Goal: Task Accomplishment & Management: Complete application form

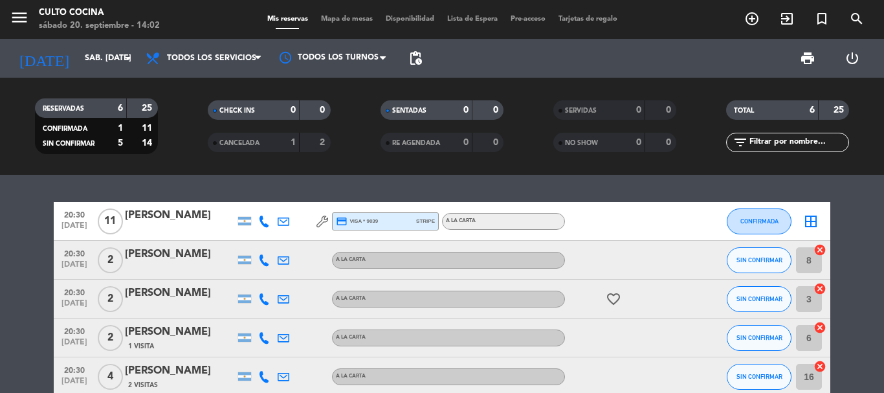
click at [30, 303] on bookings-row "20:30 [DATE] [PERSON_NAME] credit_card visa * 9039 stripe A LA CARTA CONFIRMADA…" at bounding box center [442, 327] width 884 height 251
click at [752, 21] on icon "add_circle_outline" at bounding box center [753, 19] width 16 height 16
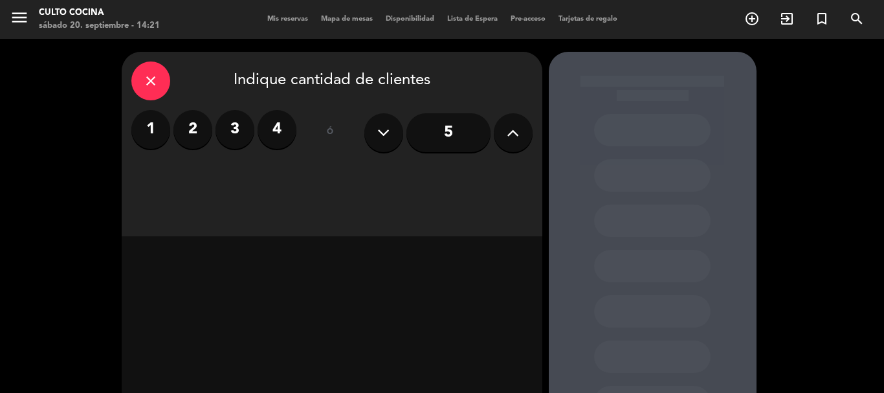
click at [513, 137] on icon at bounding box center [513, 132] width 12 height 19
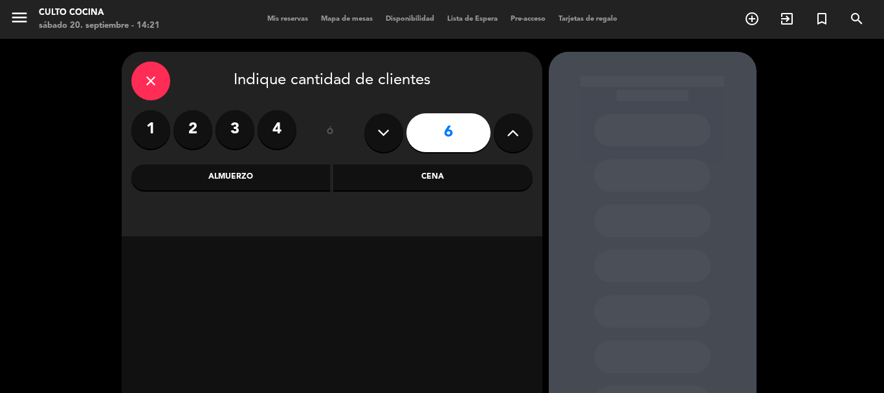
click at [415, 176] on div "Cena" at bounding box center [432, 177] width 199 height 26
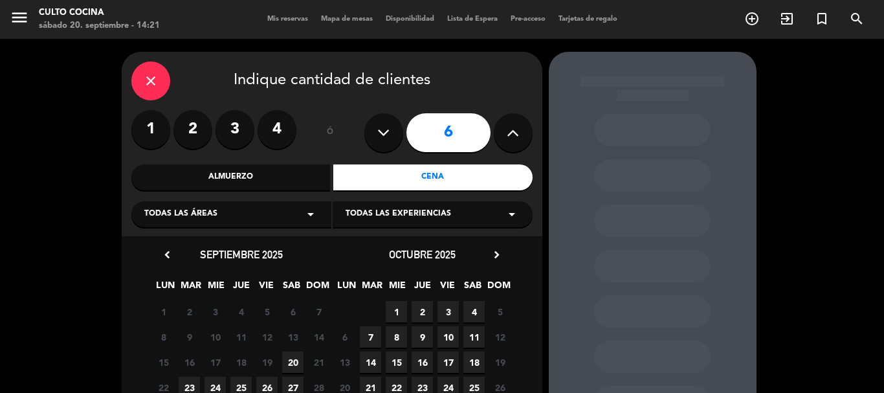
click at [291, 356] on span "20" at bounding box center [292, 362] width 21 height 21
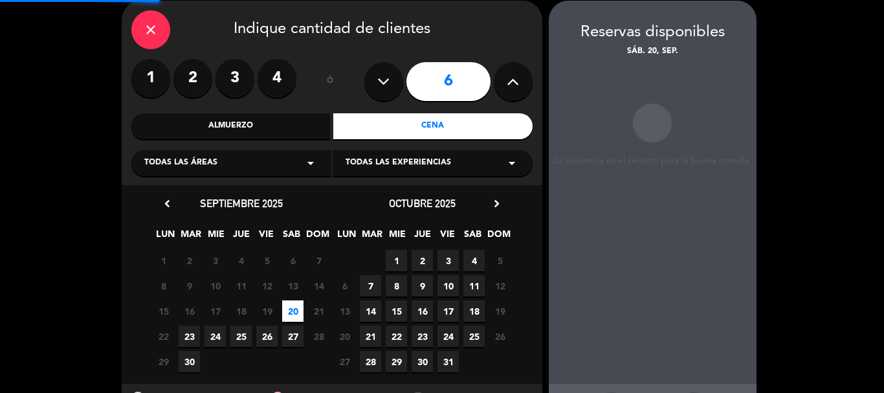
scroll to position [52, 0]
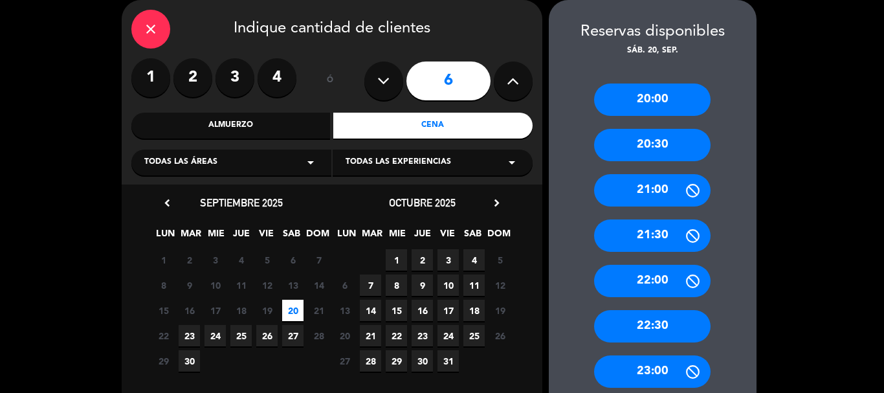
click at [628, 150] on div "20:30" at bounding box center [652, 145] width 117 height 32
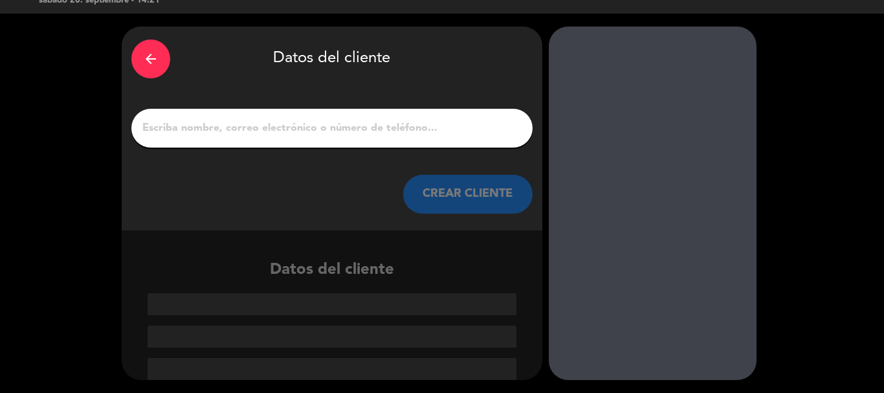
scroll to position [25, 0]
click at [300, 131] on input "1" at bounding box center [332, 128] width 382 height 18
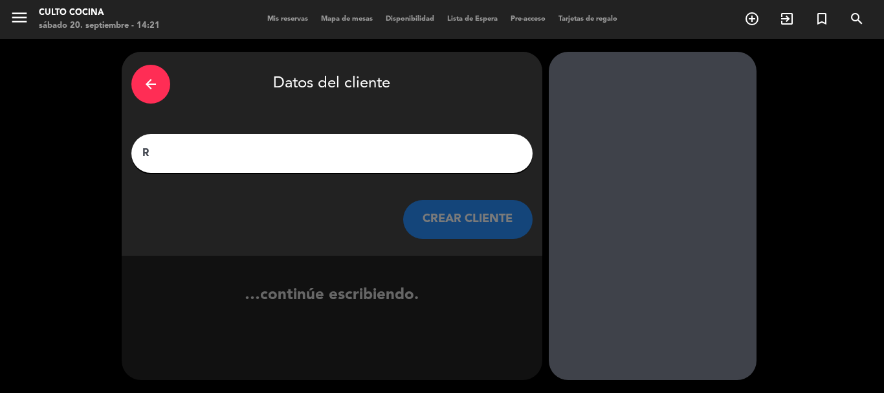
scroll to position [0, 0]
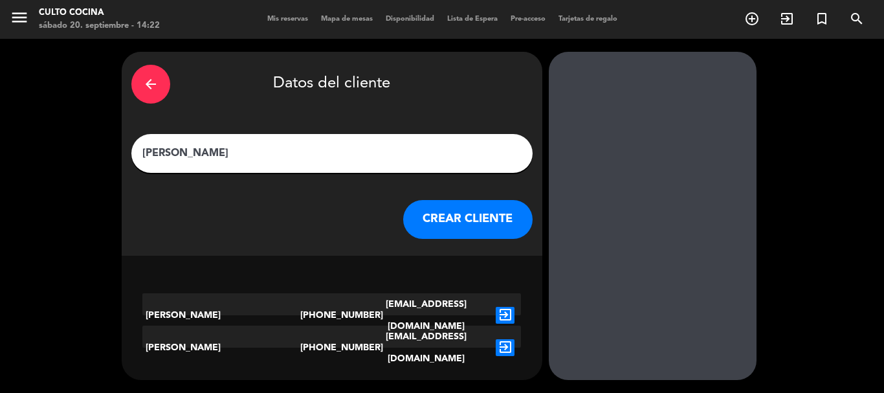
click at [228, 150] on input "[PERSON_NAME]" at bounding box center [332, 153] width 382 height 18
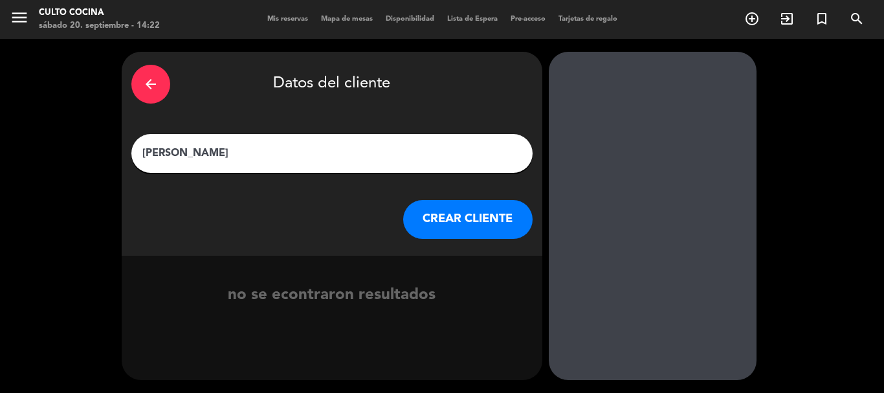
type input "[PERSON_NAME]"
click at [442, 218] on button "CREAR CLIENTE" at bounding box center [467, 219] width 129 height 39
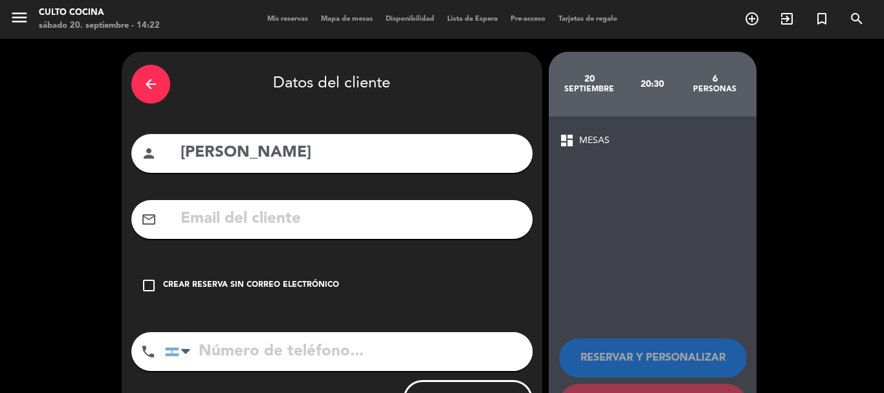
click at [295, 280] on div "Crear reserva sin correo electrónico" at bounding box center [251, 285] width 176 height 13
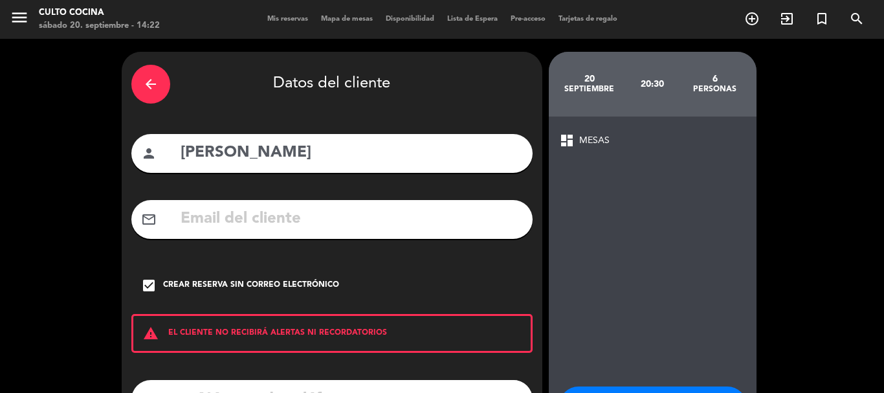
click at [447, 286] on div "check_box Crear reserva sin correo electrónico" at bounding box center [331, 285] width 401 height 39
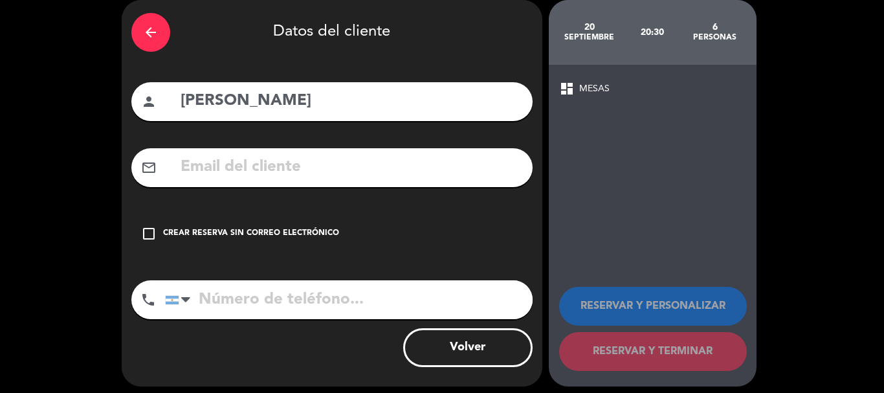
scroll to position [58, 0]
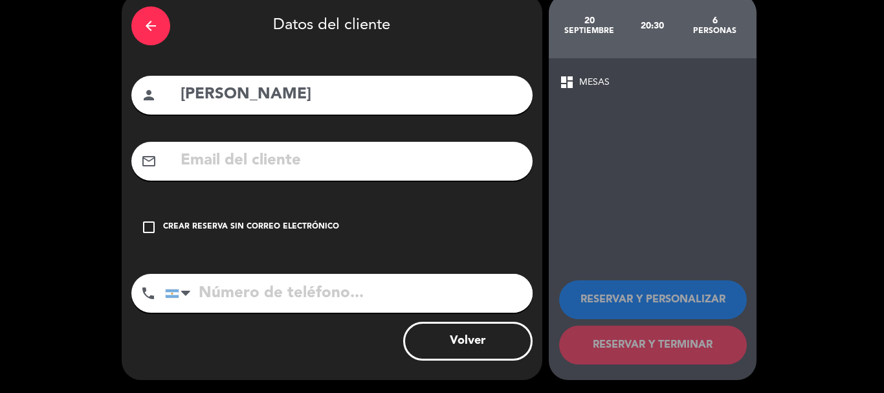
click at [161, 229] on div "check_box_outline_blank Crear reserva sin correo electrónico" at bounding box center [331, 227] width 401 height 39
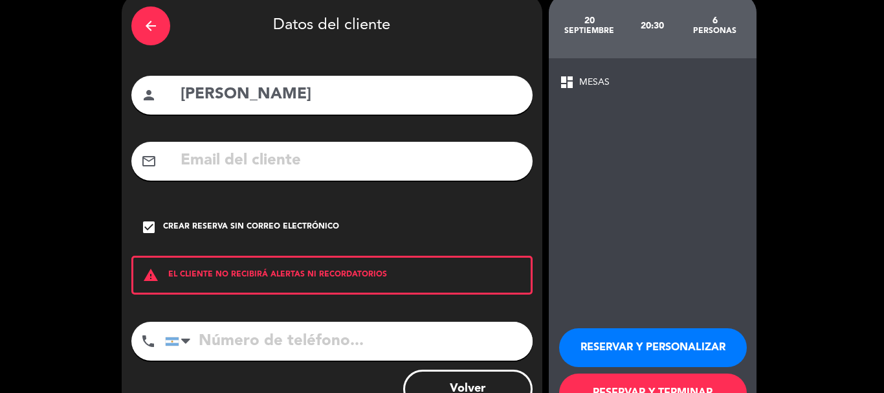
click at [593, 383] on button "RESERVAR Y TERMINAR" at bounding box center [653, 393] width 188 height 39
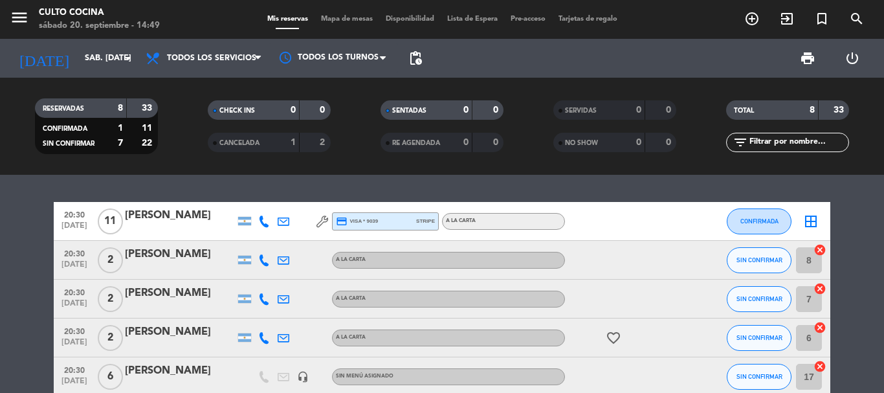
click at [0, 297] on bookings-row "20:30 [DATE] [PERSON_NAME] credit_card visa * 9039 stripe A LA CARTA CONFIRMADA…" at bounding box center [442, 366] width 884 height 329
